Goal: Transaction & Acquisition: Purchase product/service

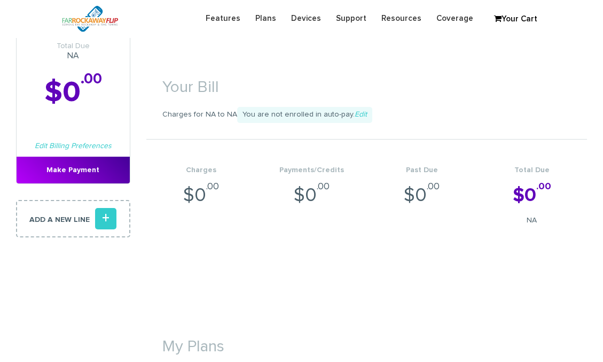
scroll to position [214, 0]
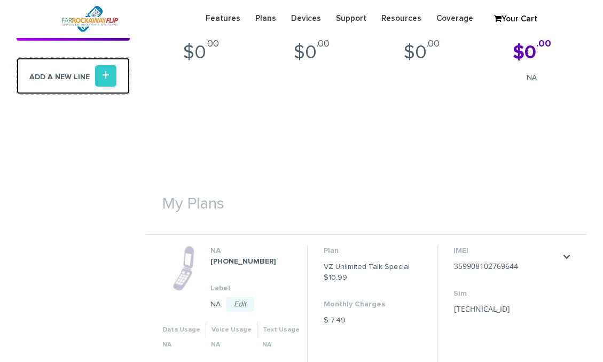
click at [111, 79] on icon "+" at bounding box center [105, 75] width 21 height 21
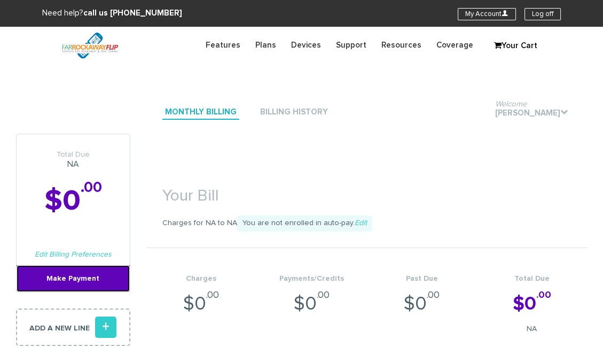
click at [103, 283] on link "Make Payment" at bounding box center [73, 278] width 113 height 27
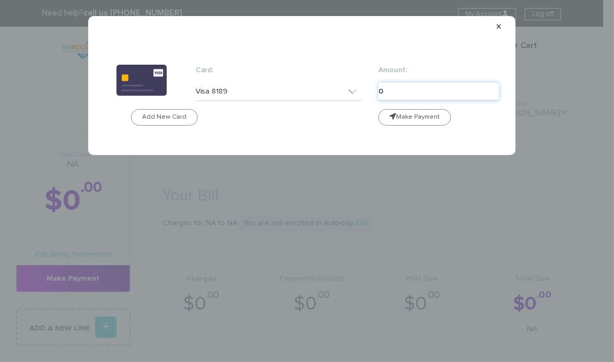
click at [410, 87] on input "0" at bounding box center [438, 91] width 121 height 18
type input "-test"
click at [498, 28] on span "×" at bounding box center [499, 26] width 6 height 11
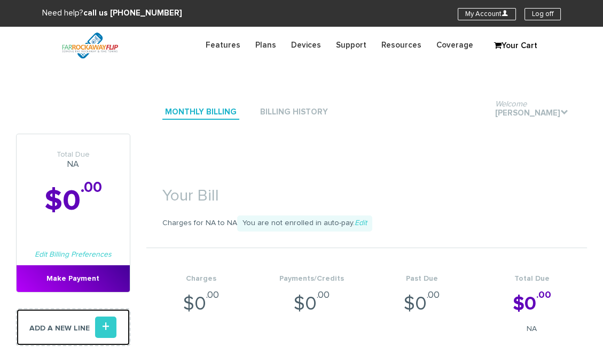
click at [109, 329] on icon "+" at bounding box center [105, 326] width 21 height 21
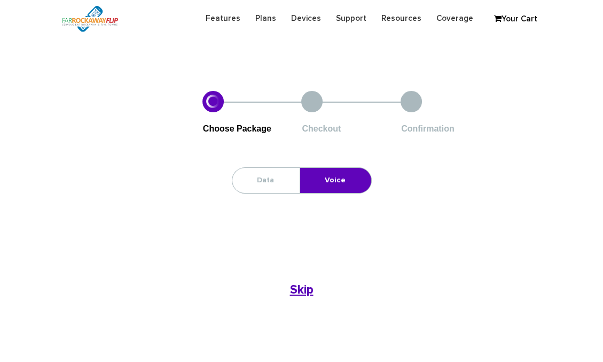
scroll to position [142, 0]
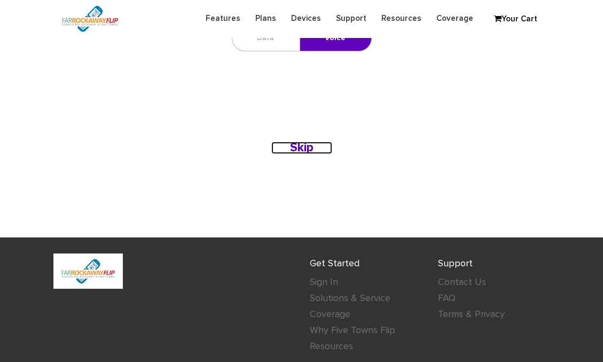
click at [308, 148] on b "Skip" at bounding box center [302, 148] width 24 height 12
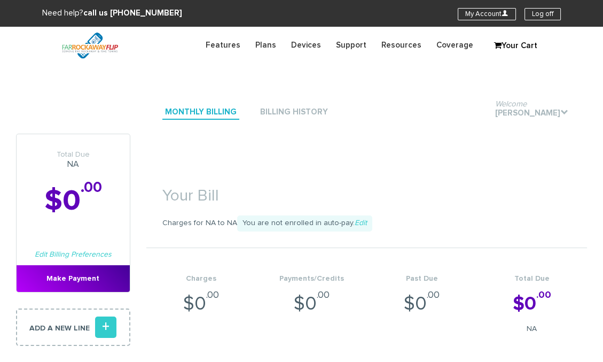
click at [109, 247] on div "Total Due NA $0 .00 Edit Billing Preferences Make Payment" at bounding box center [73, 213] width 114 height 159
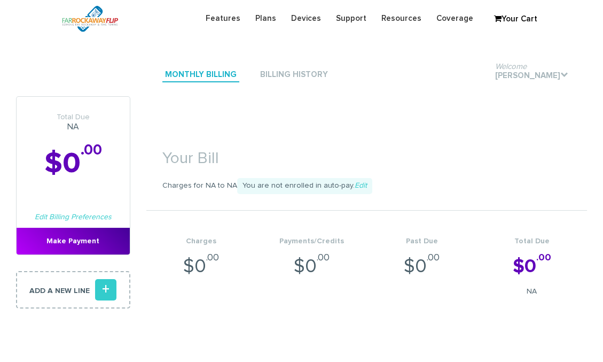
scroll to position [71, 0]
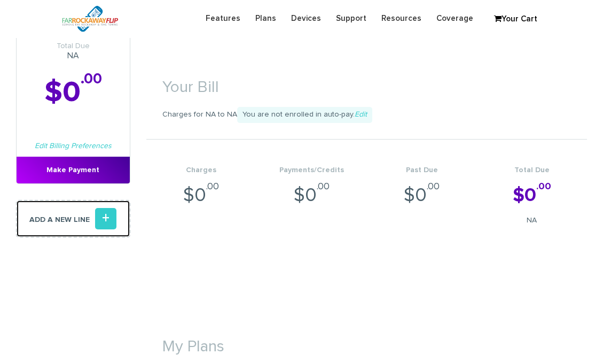
click at [105, 216] on icon "+" at bounding box center [105, 218] width 21 height 21
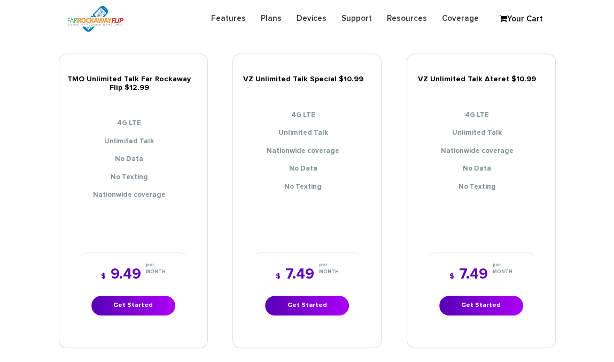
scroll to position [1211, 0]
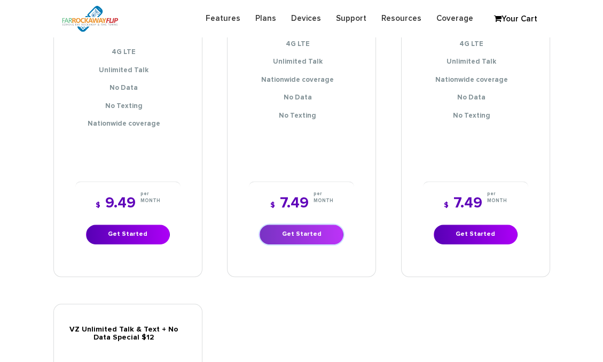
click at [313, 235] on link "Get Started" at bounding box center [302, 234] width 84 height 20
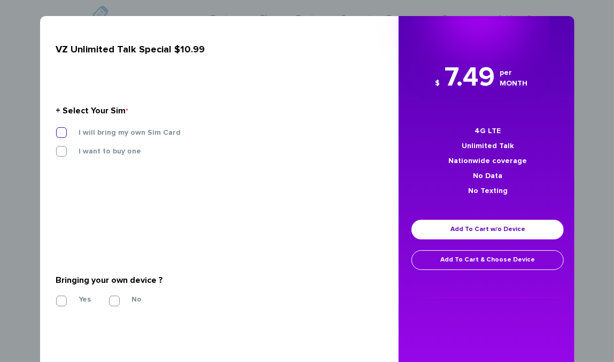
click at [63, 130] on label "I will bring my own Sim Card" at bounding box center [122, 133] width 118 height 10
click at [56, 129] on input "I will bring my own Sim Card" at bounding box center [56, 129] width 0 height 0
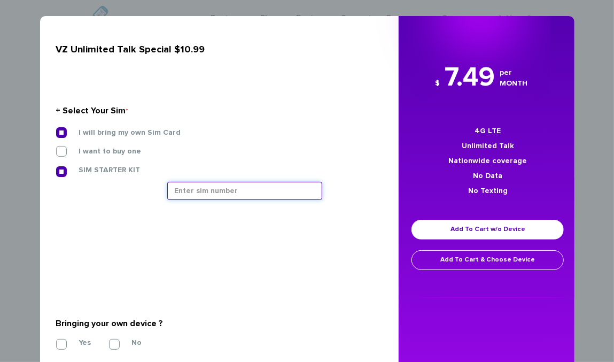
click at [213, 192] on input "text" at bounding box center [244, 191] width 155 height 18
paste input "89148000010915992051"
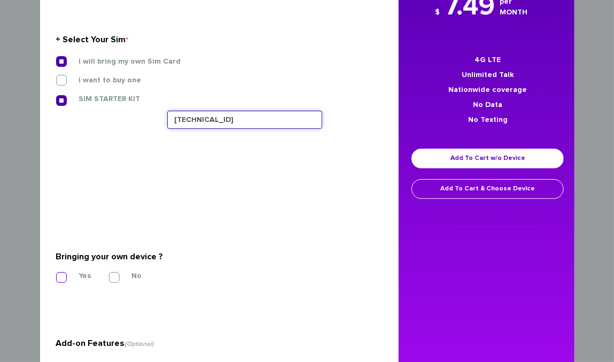
type input "89148000010915992051"
click at [63, 277] on label "Yes" at bounding box center [77, 276] width 28 height 10
click at [56, 274] on input "Yes" at bounding box center [56, 274] width 0 height 0
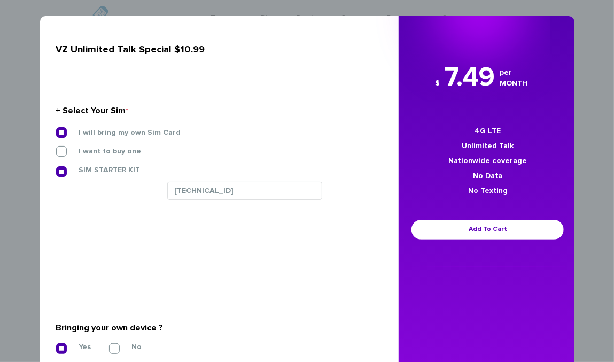
scroll to position [214, 0]
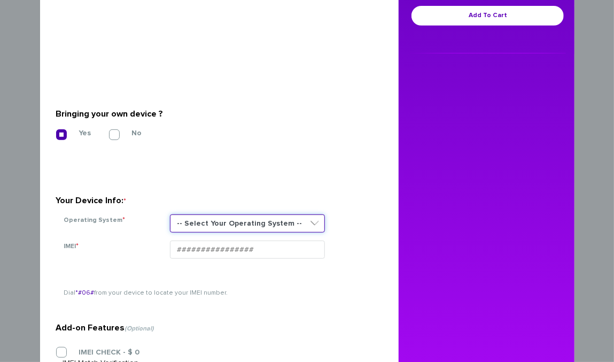
click at [309, 224] on select "-- Select Your Operating System -- ANDROID BLACKBERRY IOS NONE (BASIC PHONE) WI…" at bounding box center [247, 223] width 155 height 18
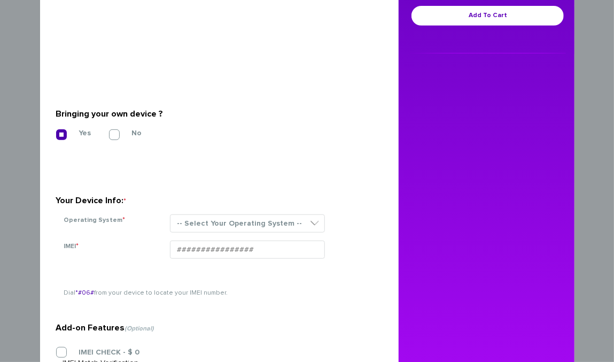
click at [346, 166] on section "Your Device Info: * Operating System * -- Select Your Operating System -- ANDRO…" at bounding box center [215, 203] width 319 height 76
paste input "016144001550779"
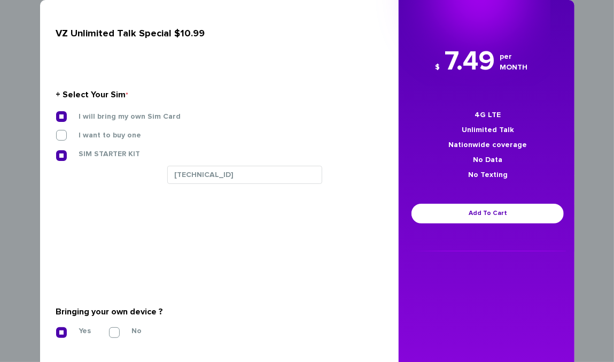
scroll to position [0, 0]
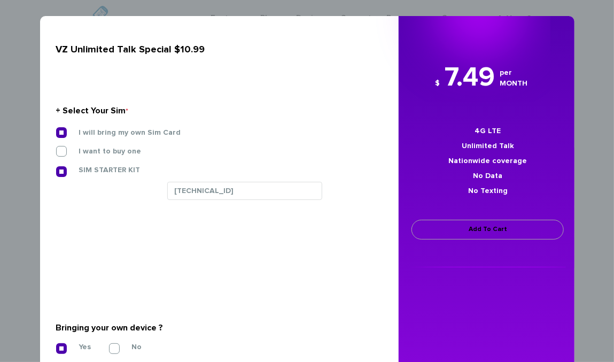
type input "016144001550779"
click at [465, 229] on link "Add To Cart" at bounding box center [488, 230] width 152 height 20
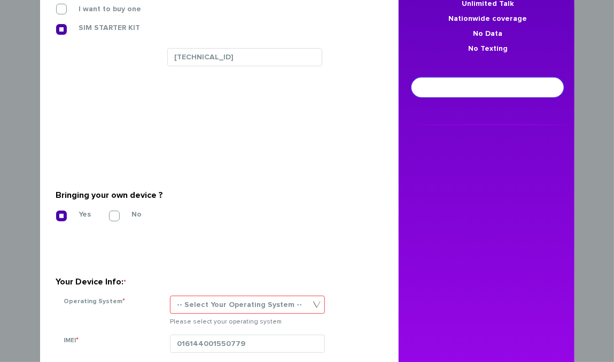
scroll to position [214, 0]
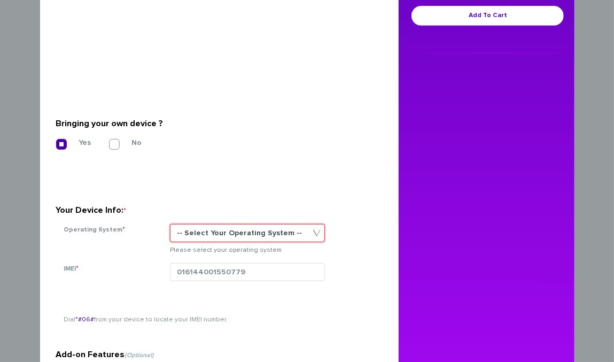
click at [308, 233] on select "-- Select Your Operating System -- ANDROID BLACKBERRY IOS NONE (BASIC PHONE) WI…" at bounding box center [247, 233] width 155 height 18
click at [297, 230] on select "-- Select Your Operating System -- ANDROID BLACKBERRY IOS NONE (BASIC PHONE) WI…" at bounding box center [247, 233] width 155 height 18
select select "NONE (BASIC PHONE)"
click at [170, 224] on select "-- Select Your Operating System -- ANDROID BLACKBERRY IOS NONE (BASIC PHONE) WI…" at bounding box center [247, 233] width 155 height 18
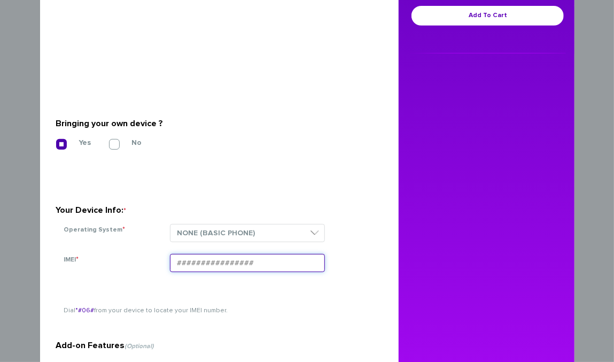
click at [261, 260] on input "IMEI *" at bounding box center [247, 263] width 155 height 18
paste input "016144001550779"
type input "016144001550779"
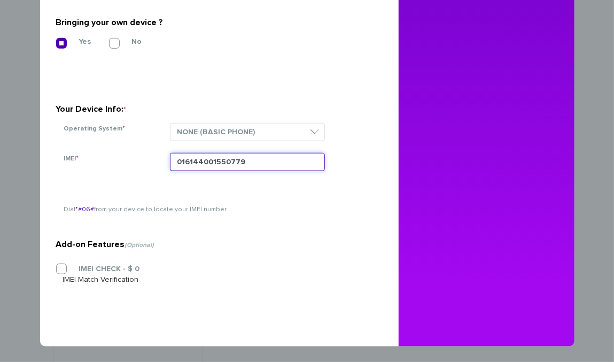
scroll to position [172, 0]
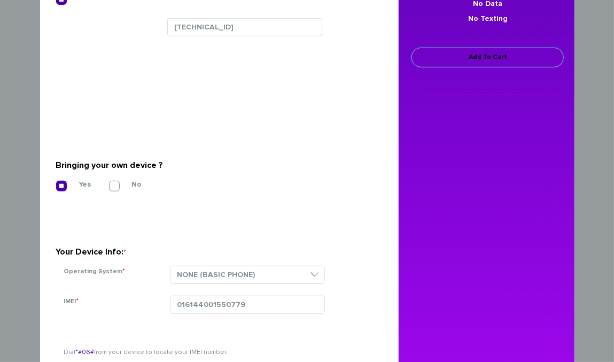
click at [484, 58] on link "Add To Cart" at bounding box center [488, 58] width 152 height 20
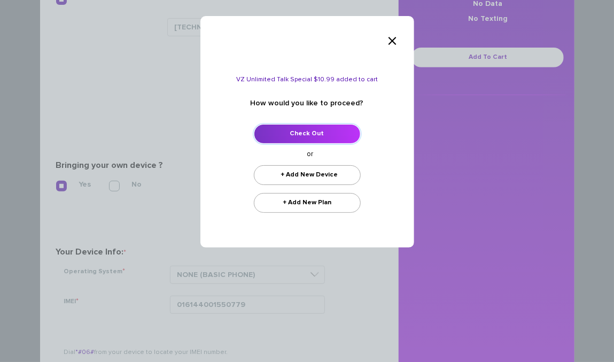
click at [340, 133] on link "Check Out" at bounding box center [307, 134] width 107 height 20
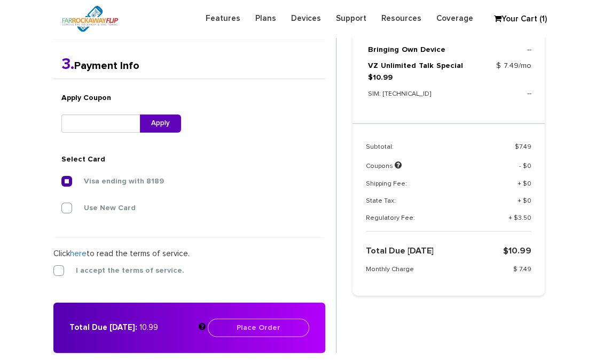
scroll to position [420, 0]
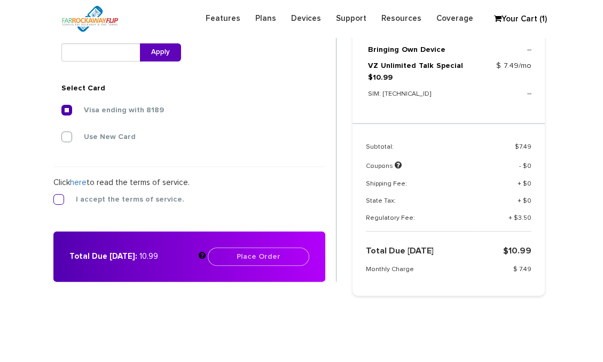
click at [60, 198] on label "I accept the terms of service." at bounding box center [122, 200] width 125 height 10
click at [53, 196] on input "I accept the terms of service." at bounding box center [53, 196] width 0 height 0
click at [285, 254] on button "Place Order" at bounding box center [259, 256] width 102 height 18
